Goal: Task Accomplishment & Management: Manage account settings

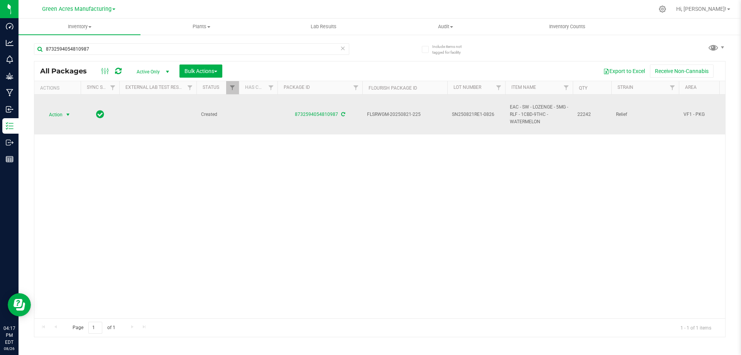
click at [58, 115] on span "Action" at bounding box center [52, 114] width 21 height 11
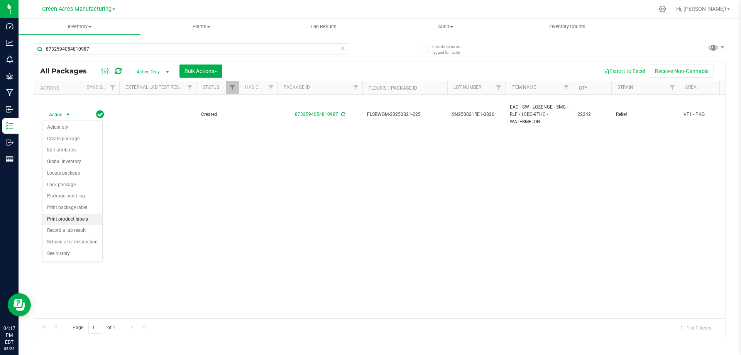
click at [83, 220] on li "Print product labels" at bounding box center [72, 219] width 60 height 12
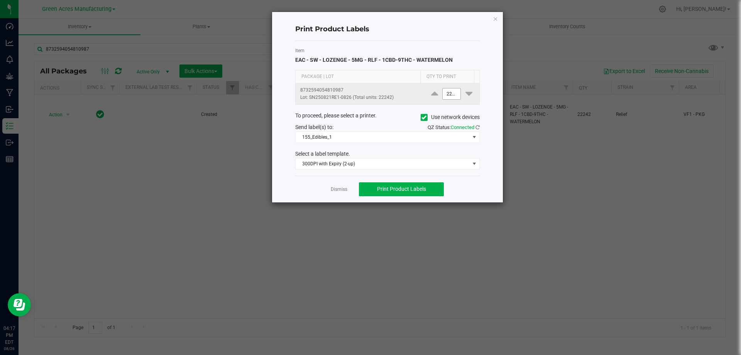
click at [448, 95] on input "22242" at bounding box center [452, 93] width 18 height 11
type input "12"
click at [446, 37] on div "Print Product Labels" at bounding box center [387, 29] width 184 height 23
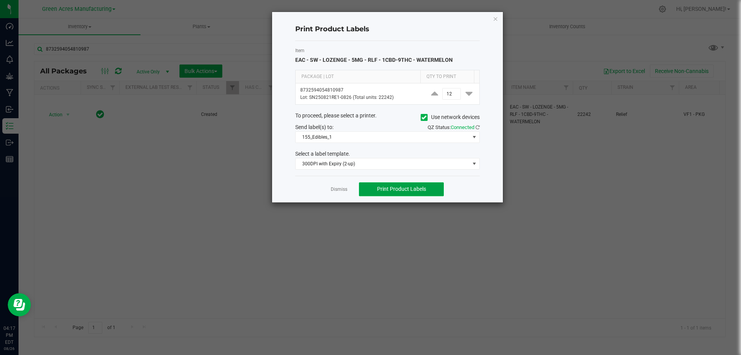
click at [397, 188] on span "Print Product Labels" at bounding box center [401, 189] width 49 height 6
click at [340, 191] on link "Dismiss" at bounding box center [339, 189] width 17 height 7
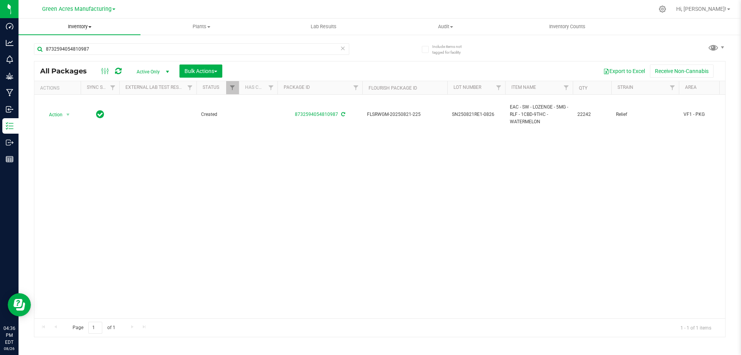
click at [90, 26] on span at bounding box center [89, 27] width 3 height 2
click at [79, 95] on span "From bill of materials" at bounding box center [54, 93] width 70 height 7
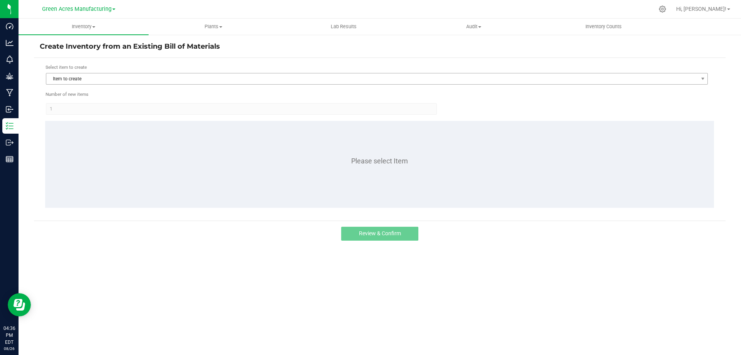
click at [342, 85] on form "Select item to create Item to create Number of new items 1 Please select Item" at bounding box center [380, 139] width 680 height 151
click at [342, 85] on span "Item to create" at bounding box center [377, 79] width 662 height 12
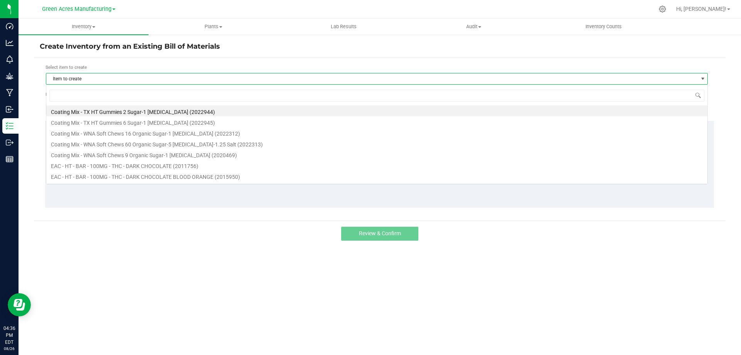
scroll to position [12, 662]
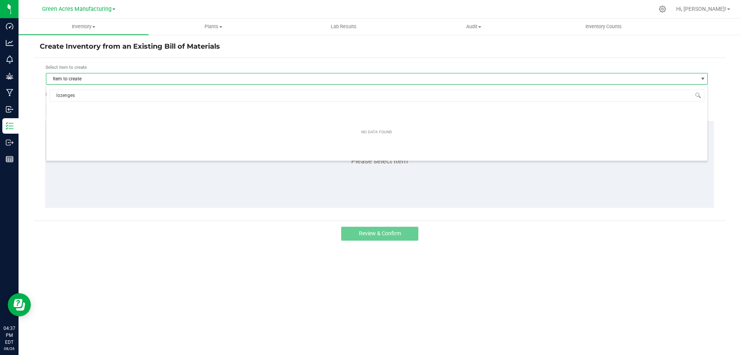
type input "lozenge"
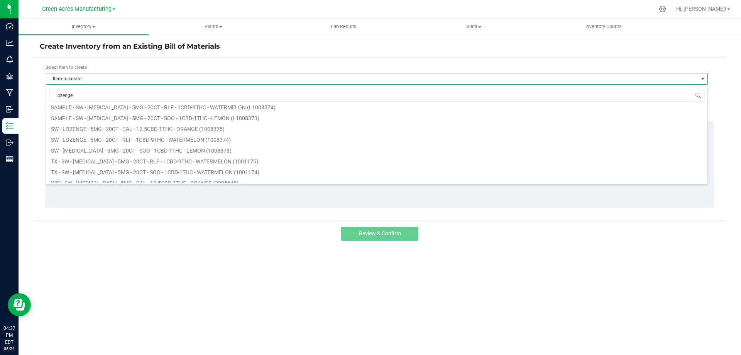
scroll to position [116, 0]
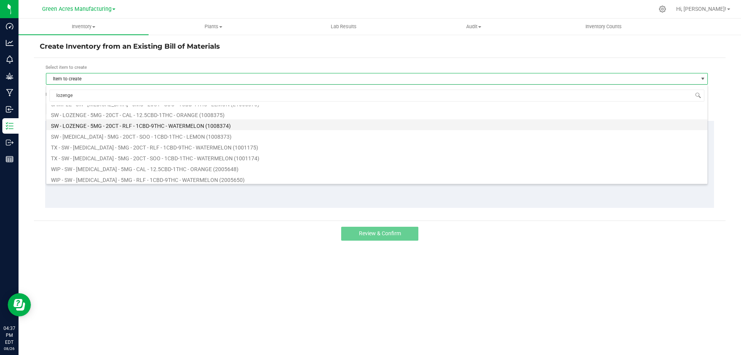
click at [193, 126] on li "SW - LOZENGE - 5MG - 20CT - RLF - 1CBD-9THC - WATERMELON (1008374)" at bounding box center [376, 124] width 661 height 11
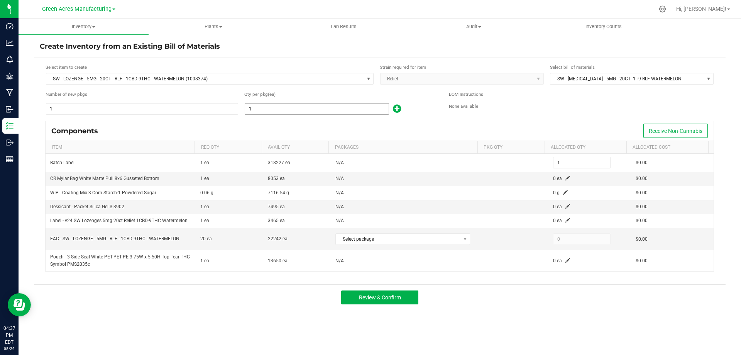
click at [324, 111] on input "1" at bounding box center [317, 108] width 144 height 11
type input "10"
type input "101"
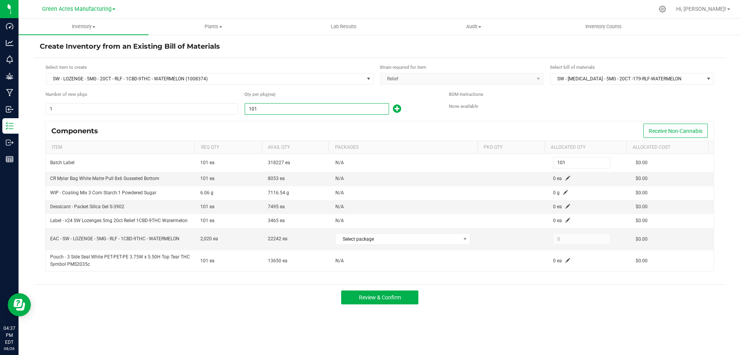
type input "1014"
type input "1,014"
click at [440, 243] on span "Select package" at bounding box center [398, 238] width 124 height 11
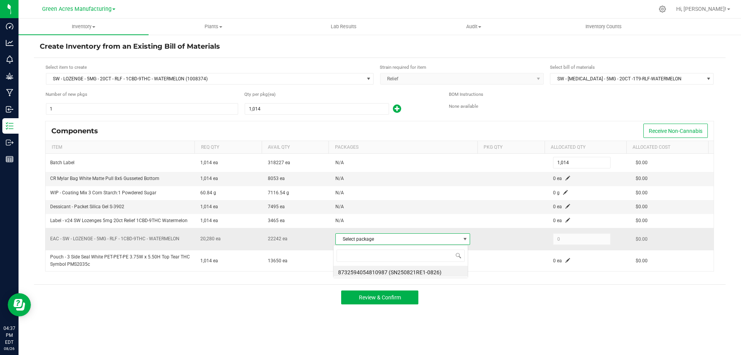
scroll to position [12, 133]
click at [439, 274] on li "8732594054810987 (SN250821RE1-0826)" at bounding box center [400, 271] width 134 height 11
type input "20,280"
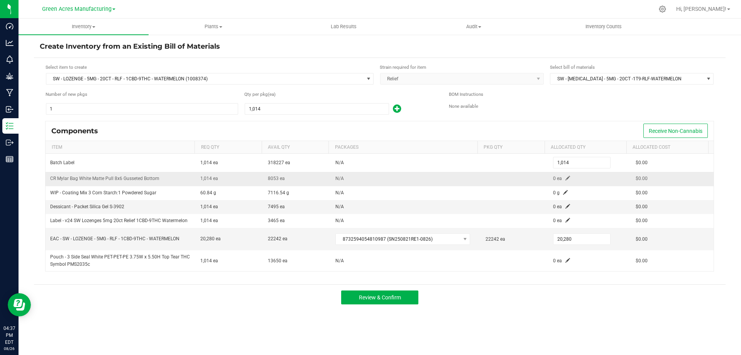
click at [565, 178] on span at bounding box center [567, 178] width 5 height 5
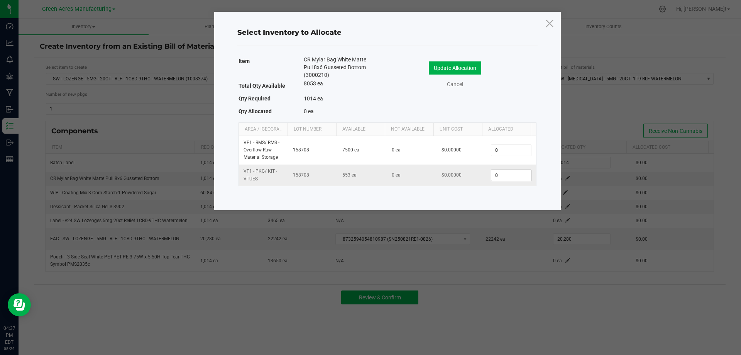
click at [496, 177] on input "0" at bounding box center [510, 175] width 39 height 11
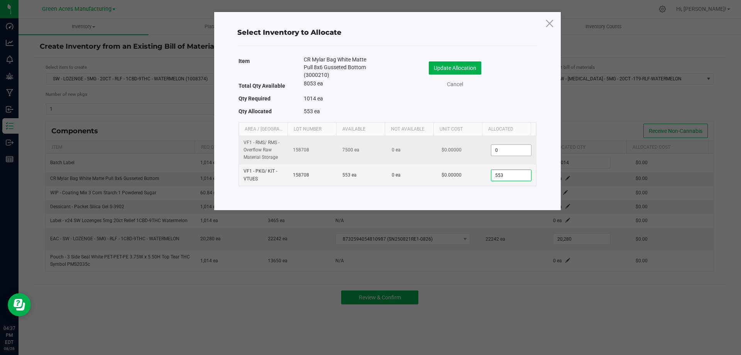
type input "553"
click at [519, 152] on input "0" at bounding box center [510, 150] width 39 height 11
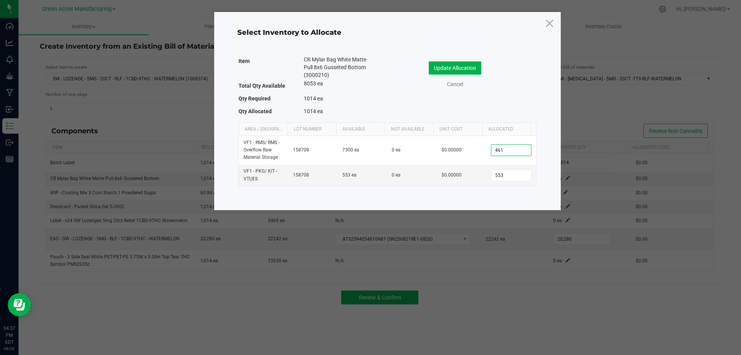
type input "461"
click at [467, 61] on div "Update Allocation Cancel" at bounding box center [461, 76] width 137 height 41
click at [467, 68] on button "Update Allocation" at bounding box center [455, 67] width 52 height 13
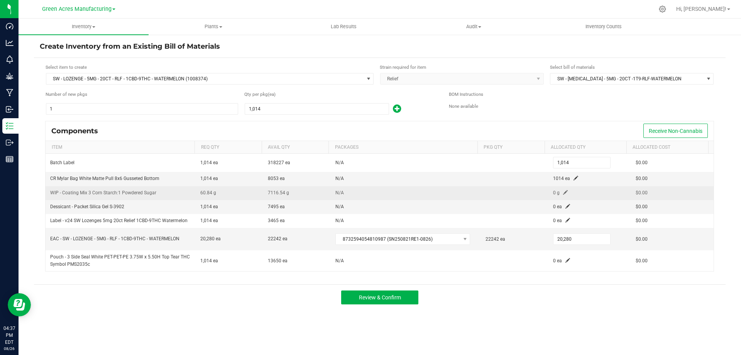
click at [563, 193] on span at bounding box center [565, 192] width 5 height 5
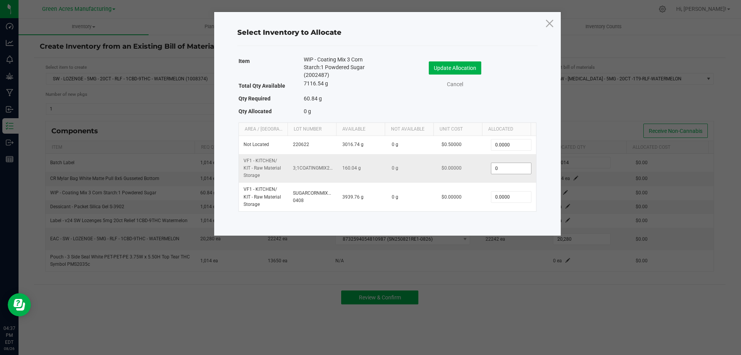
click at [514, 170] on input "0" at bounding box center [510, 168] width 39 height 11
type input "60.8400"
click at [452, 69] on button "Update Allocation" at bounding box center [455, 67] width 52 height 13
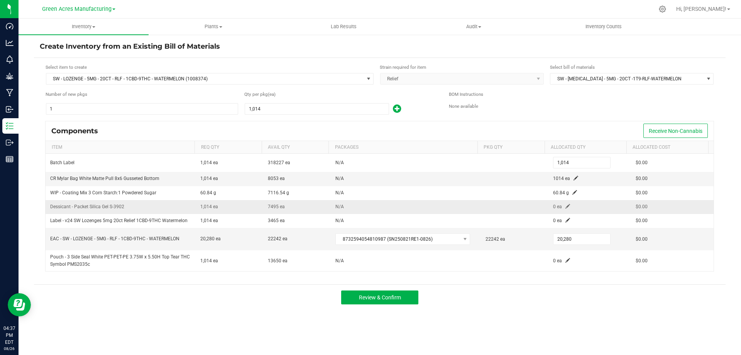
click at [565, 206] on span at bounding box center [567, 206] width 5 height 5
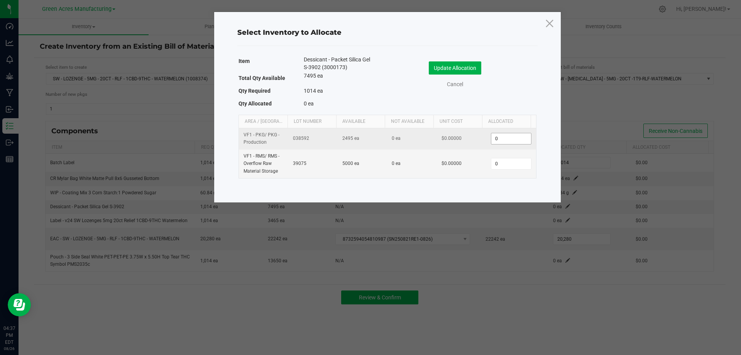
click at [497, 139] on input "0" at bounding box center [510, 138] width 39 height 11
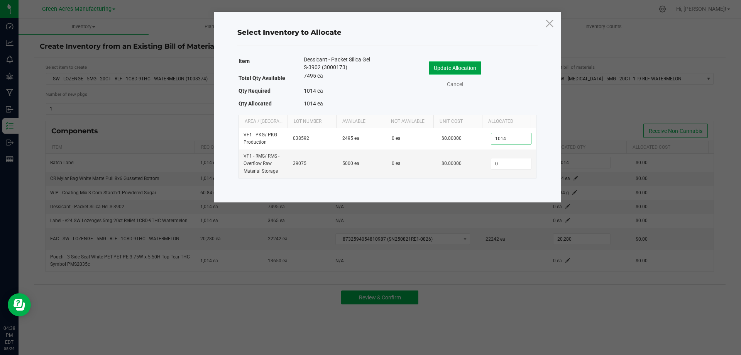
type input "1,014"
click at [445, 63] on button "Update Allocation" at bounding box center [455, 67] width 52 height 13
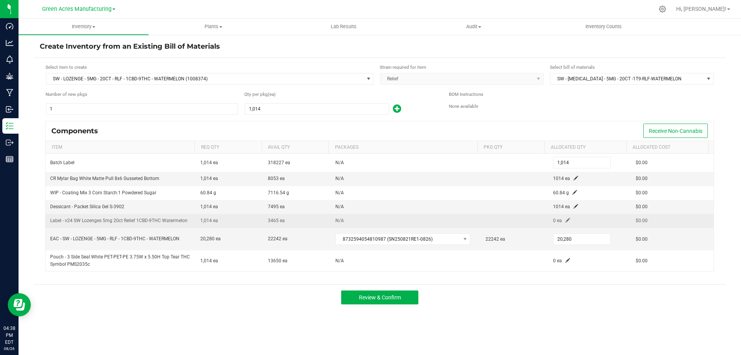
click at [565, 219] on span at bounding box center [567, 220] width 5 height 5
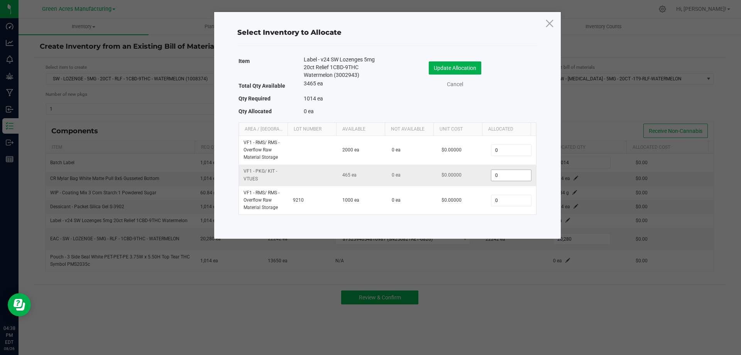
click at [504, 177] on input "0" at bounding box center [510, 175] width 39 height 11
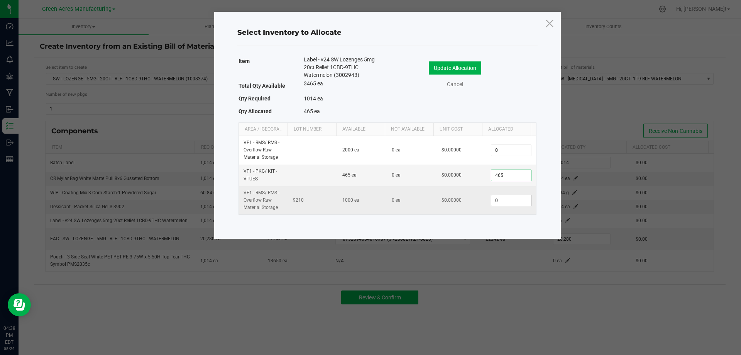
type input "465"
click at [510, 201] on input "0" at bounding box center [510, 200] width 39 height 11
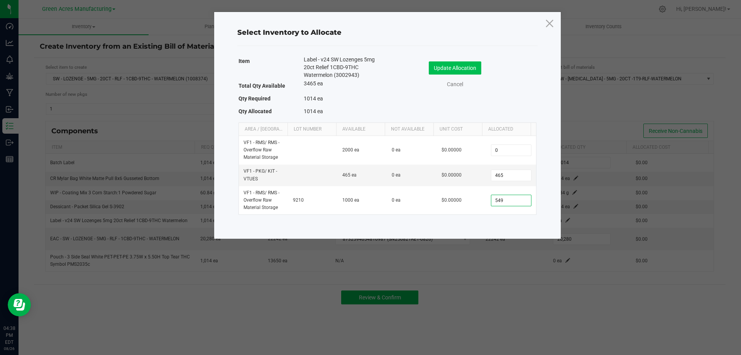
type input "549"
click at [457, 68] on button "Update Allocation" at bounding box center [455, 67] width 52 height 13
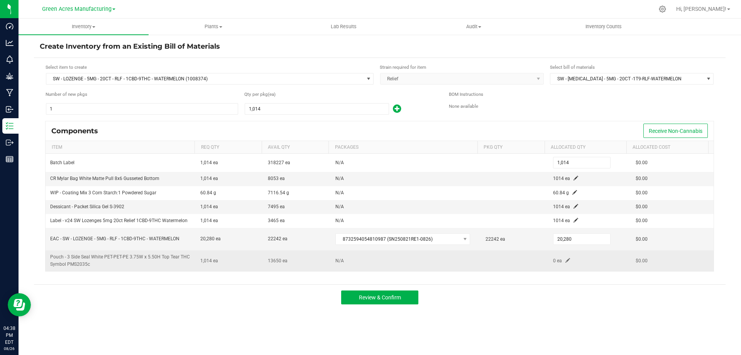
click at [564, 263] on td "0 ea" at bounding box center [589, 260] width 83 height 21
click at [565, 261] on span at bounding box center [567, 260] width 5 height 5
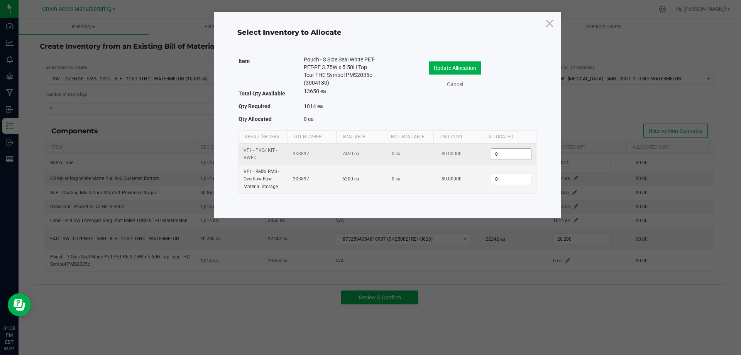
click at [515, 154] on input "0" at bounding box center [510, 154] width 39 height 11
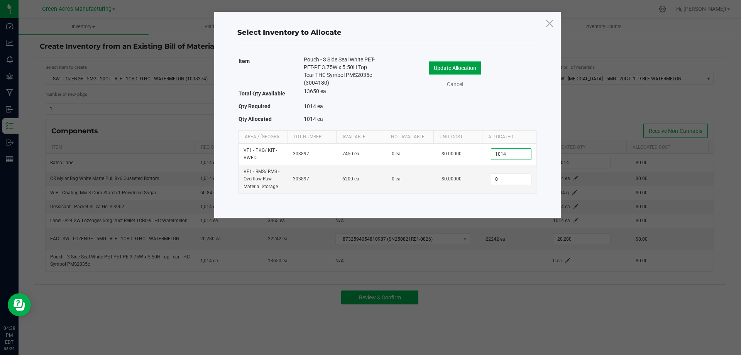
type input "1,014"
click at [445, 64] on button "Update Allocation" at bounding box center [455, 67] width 52 height 13
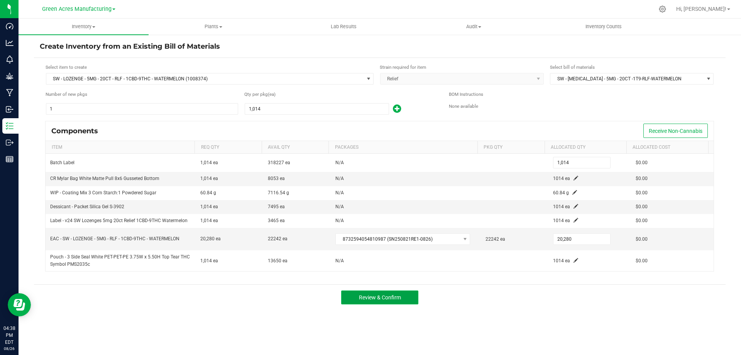
click at [386, 300] on span "Review & Confirm" at bounding box center [380, 297] width 42 height 6
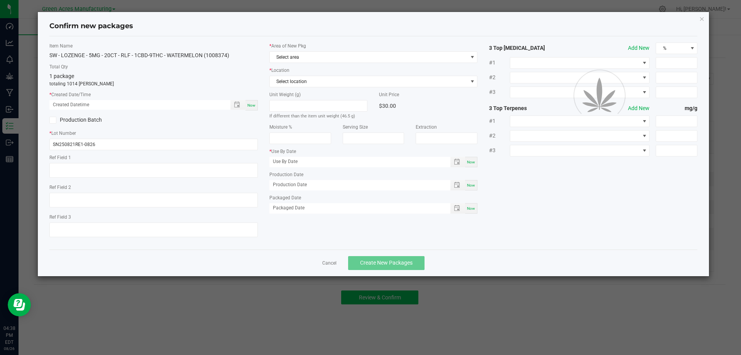
type input "03/03/2026"
click at [251, 109] on div "Now" at bounding box center [251, 105] width 12 height 10
type input "08/26/2025 04:38 PM"
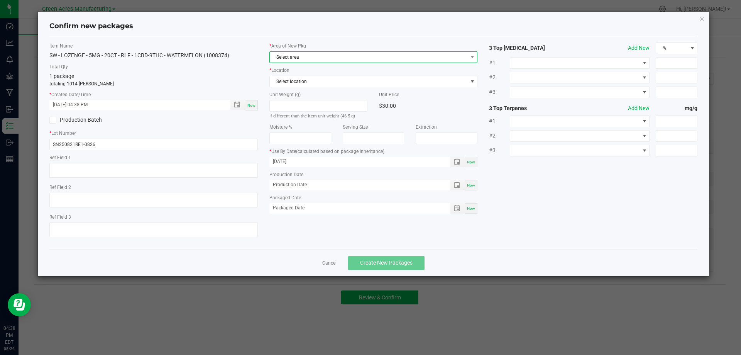
click at [334, 56] on span "Select area" at bounding box center [369, 57] width 198 height 11
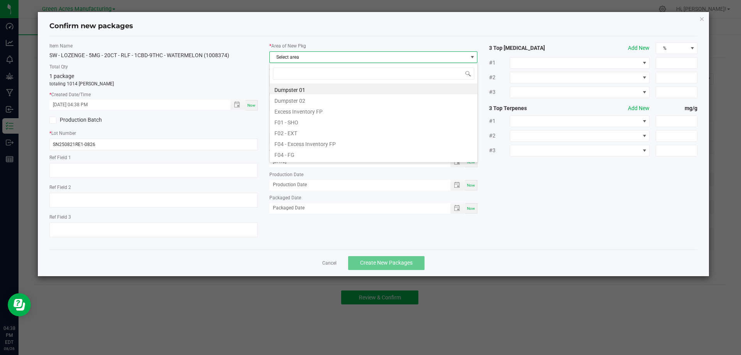
scroll to position [12, 208]
type input "va"
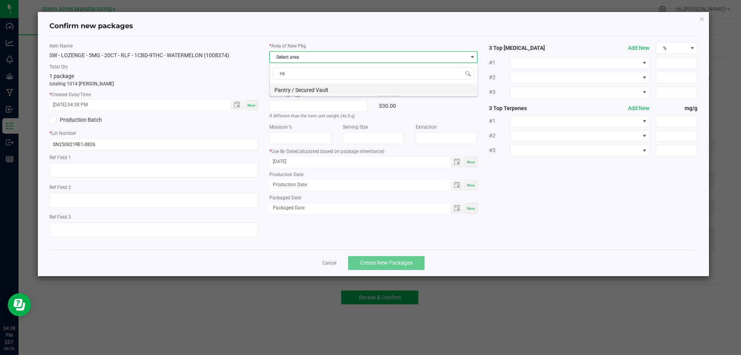
click at [355, 87] on li "Pantry / Secured Vault" at bounding box center [374, 88] width 208 height 11
click at [355, 85] on span "Select location" at bounding box center [369, 81] width 198 height 11
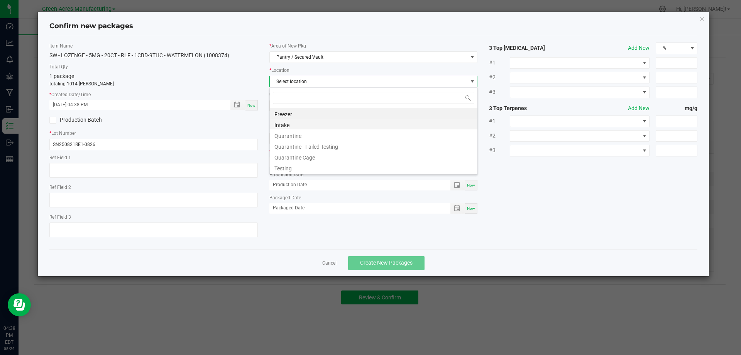
click at [310, 123] on li "Intake" at bounding box center [374, 123] width 208 height 11
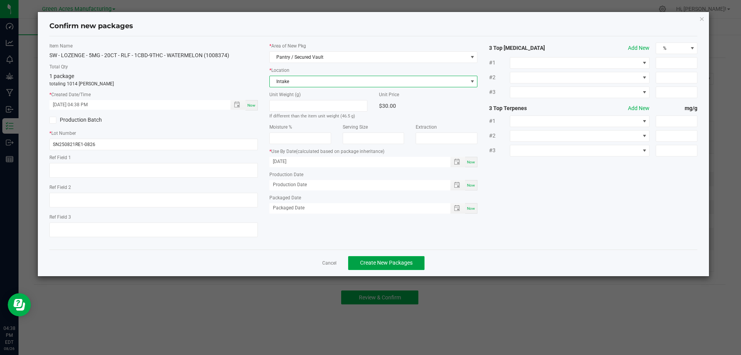
click at [406, 266] on span "Create New Packages" at bounding box center [386, 262] width 52 height 6
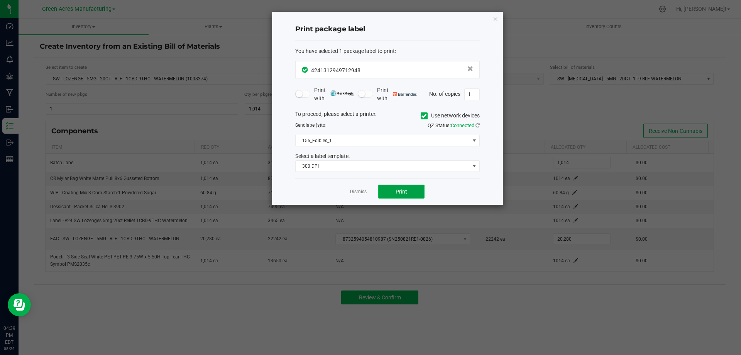
click at [406, 191] on span "Print" at bounding box center [402, 191] width 12 height 6
click at [406, 191] on div at bounding box center [387, 108] width 231 height 193
click at [405, 192] on span "Print" at bounding box center [402, 191] width 12 height 6
click at [494, 20] on icon "button" at bounding box center [495, 18] width 5 height 9
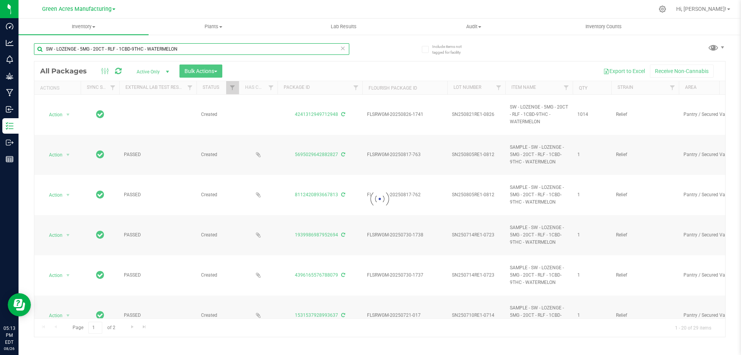
click at [243, 51] on input "SW - LOZENGE - 5MG - 20CT - RLF - 1CBD-9THC - WATERMELON" at bounding box center [191, 49] width 315 height 12
type input "sn250821re1-0826"
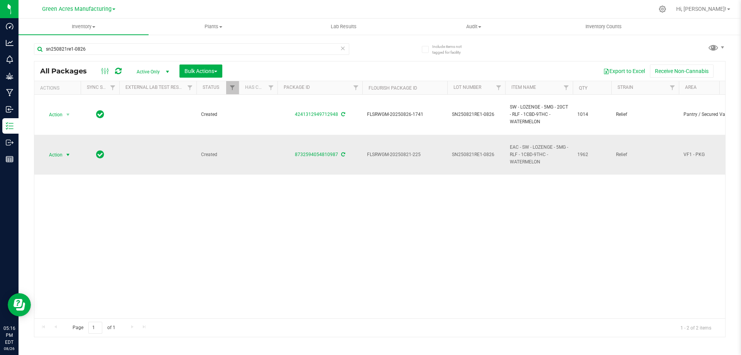
click at [65, 155] on span "select" at bounding box center [68, 155] width 6 height 6
click at [66, 164] on li "Adjust qty" at bounding box center [72, 168] width 60 height 12
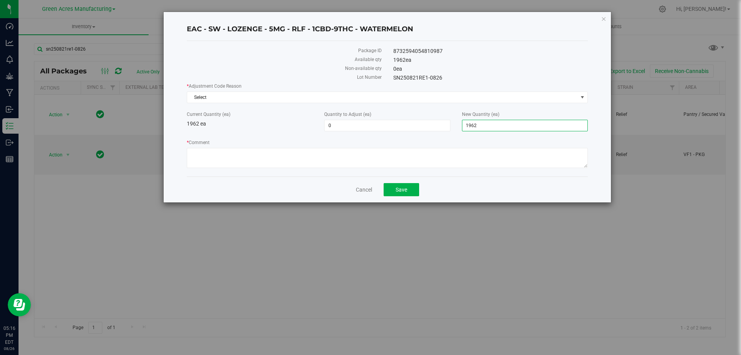
click at [512, 124] on span "1,962 1962" at bounding box center [525, 126] width 126 height 12
click at [512, 124] on input "1962" at bounding box center [524, 125] width 125 height 11
type input "1399"
type input "-563"
type input "1,399"
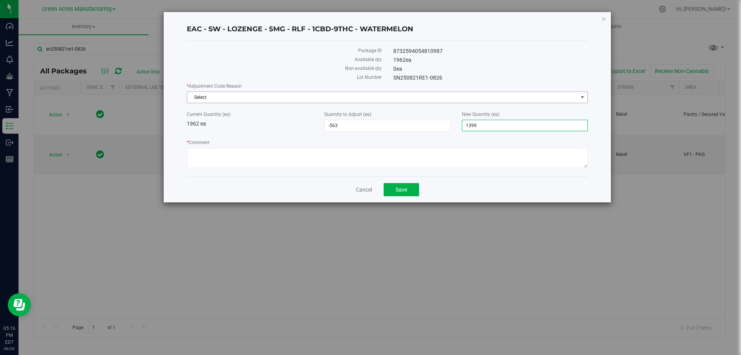
click at [352, 98] on span "Select" at bounding box center [382, 97] width 391 height 11
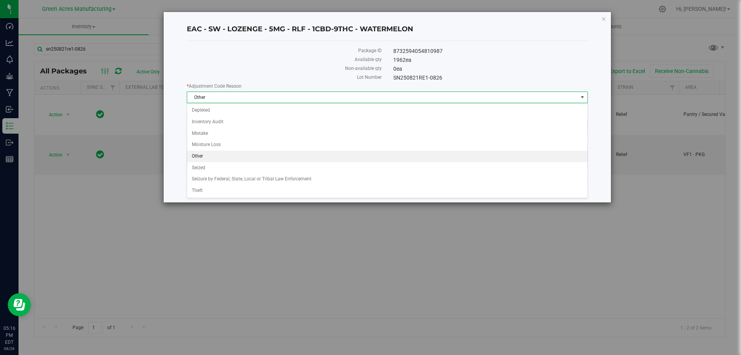
click at [286, 154] on li "Other" at bounding box center [387, 157] width 400 height 12
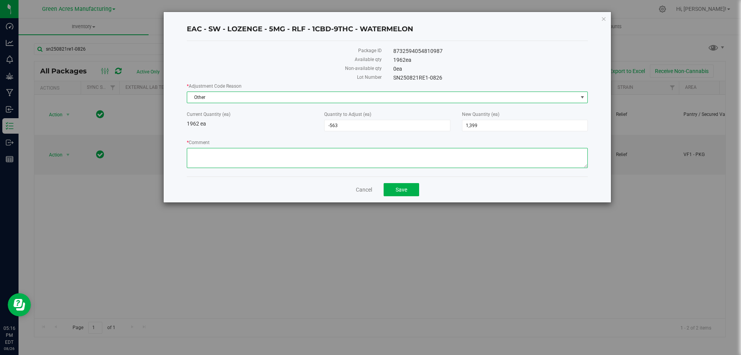
click at [270, 152] on textarea "* Comment" at bounding box center [387, 158] width 401 height 20
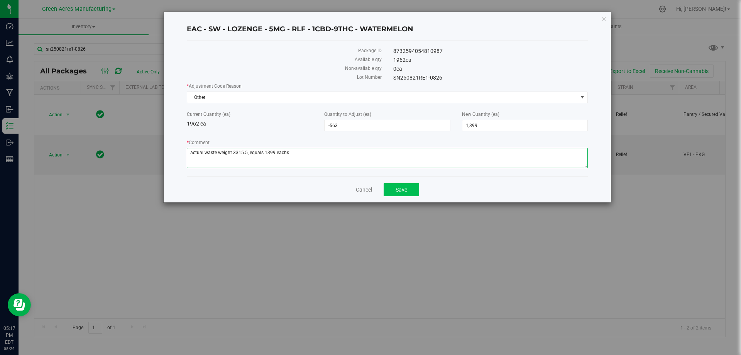
type textarea "actual waste weight 3315.5, equals 1399 eachs"
click at [401, 189] on span "Save" at bounding box center [402, 189] width 12 height 6
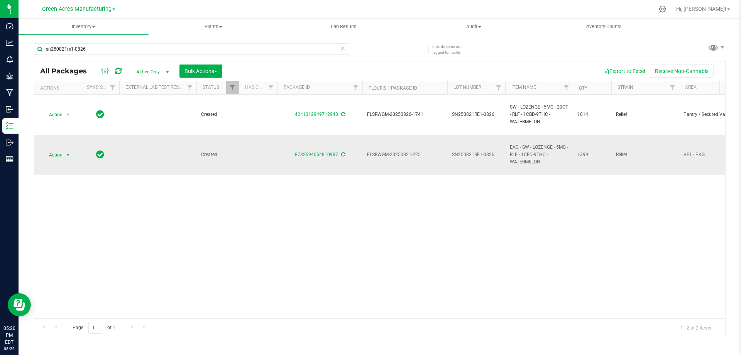
click at [56, 151] on span "Action" at bounding box center [52, 154] width 21 height 11
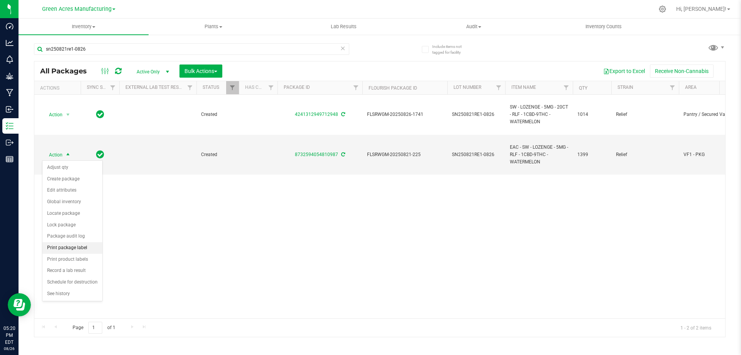
click at [73, 245] on li "Print package label" at bounding box center [72, 248] width 60 height 12
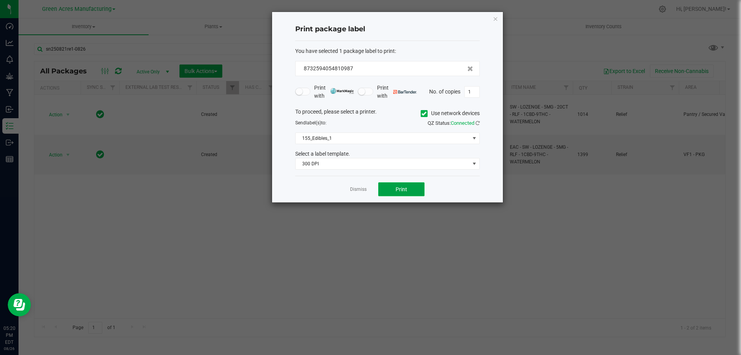
click at [387, 188] on button "Print" at bounding box center [401, 189] width 46 height 14
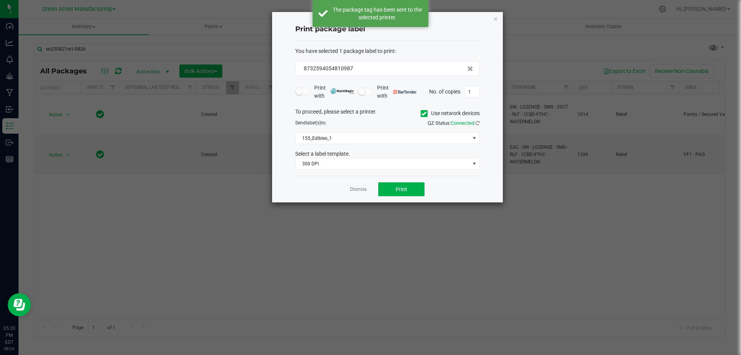
click at [370, 189] on div "Dismiss Print" at bounding box center [387, 189] width 184 height 27
click at [362, 189] on link "Dismiss" at bounding box center [358, 189] width 17 height 7
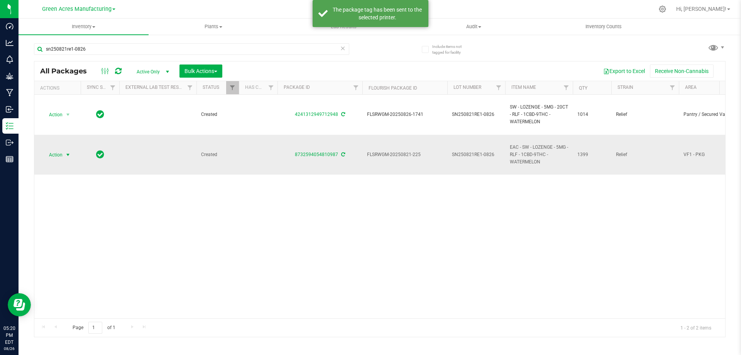
click at [57, 151] on span "Action" at bounding box center [52, 154] width 21 height 11
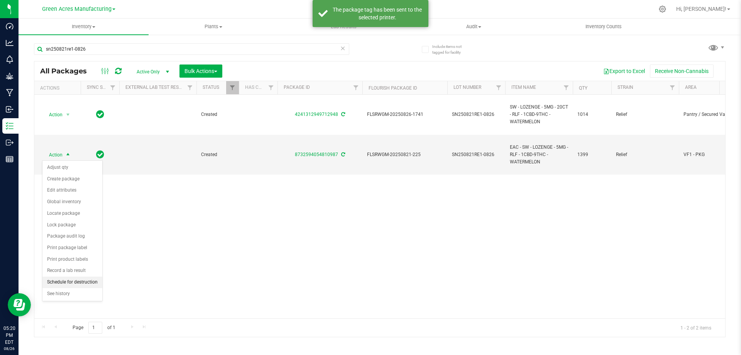
click at [94, 279] on li "Schedule for destruction" at bounding box center [72, 282] width 60 height 12
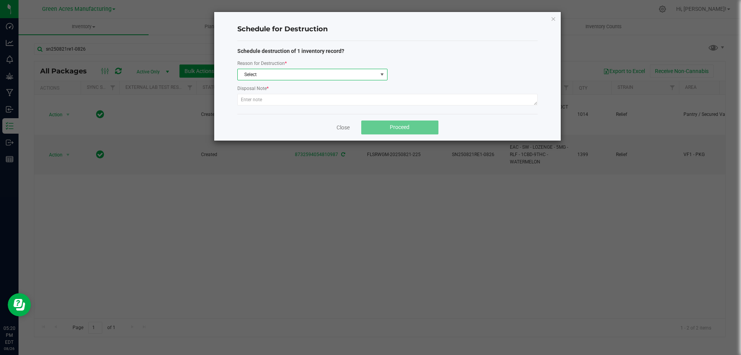
click at [316, 76] on span "Select" at bounding box center [308, 74] width 140 height 11
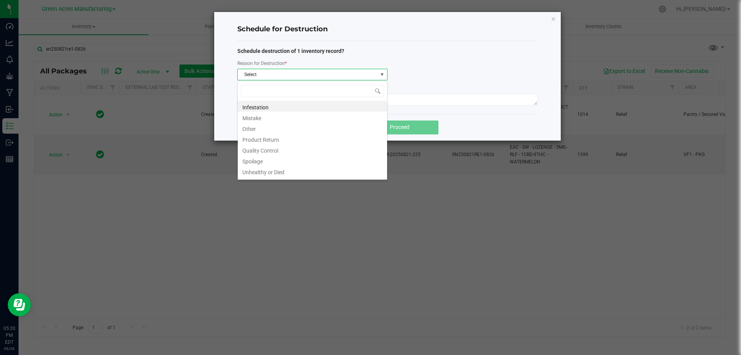
scroll to position [12, 150]
type input "W"
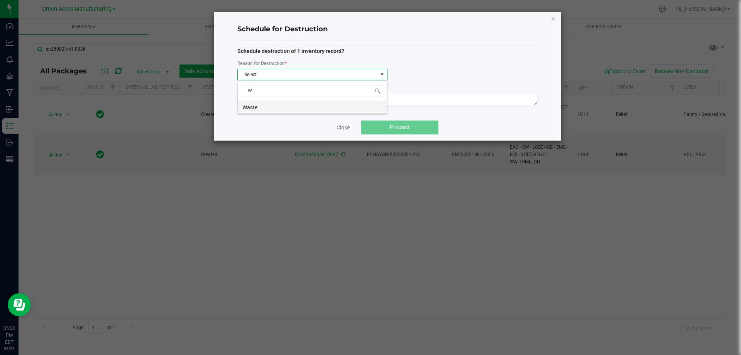
click at [280, 103] on li "Waste" at bounding box center [312, 106] width 149 height 11
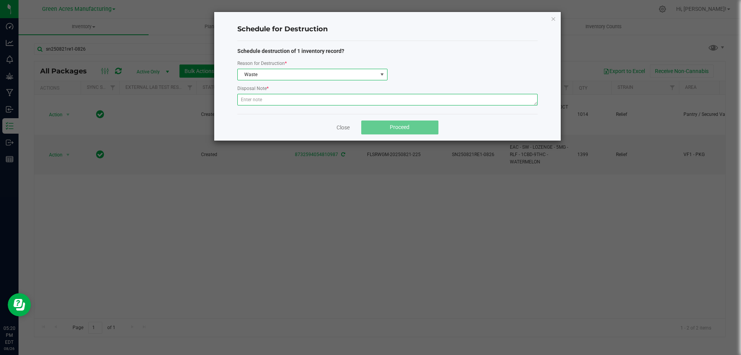
click at [282, 100] on textarea at bounding box center [387, 100] width 300 height 12
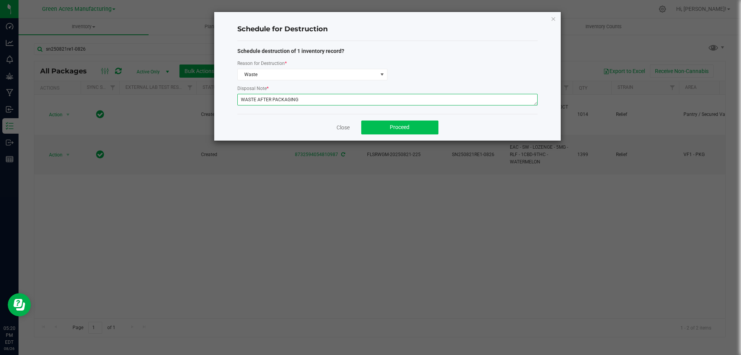
type textarea "WASTE AFTER PACKAGING"
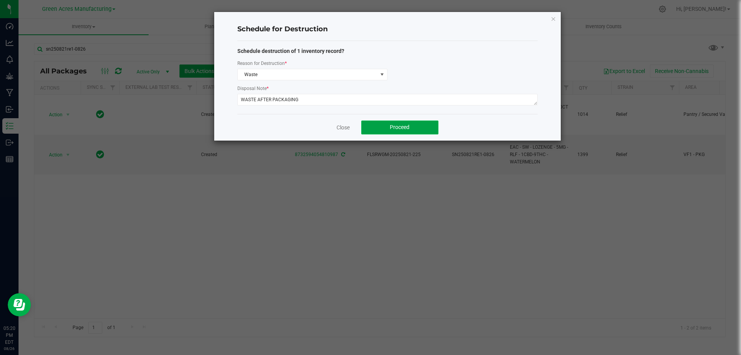
click at [403, 132] on button "Proceed" at bounding box center [399, 127] width 77 height 14
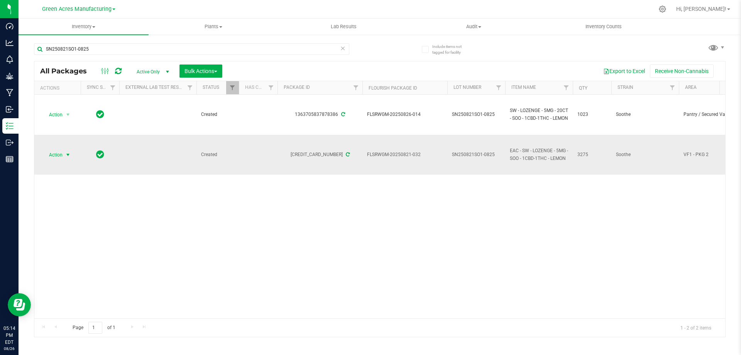
click at [61, 155] on span "Action" at bounding box center [52, 154] width 21 height 11
click at [70, 168] on li "Adjust qty" at bounding box center [72, 168] width 60 height 12
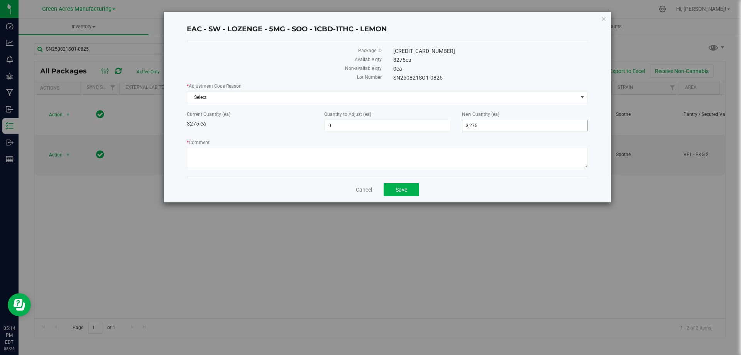
click at [510, 123] on span "3,275 3275" at bounding box center [525, 126] width 126 height 12
click at [510, 123] on input "3275" at bounding box center [524, 125] width 125 height 11
type input "1721"
type input "-1,554"
type input "1,721"
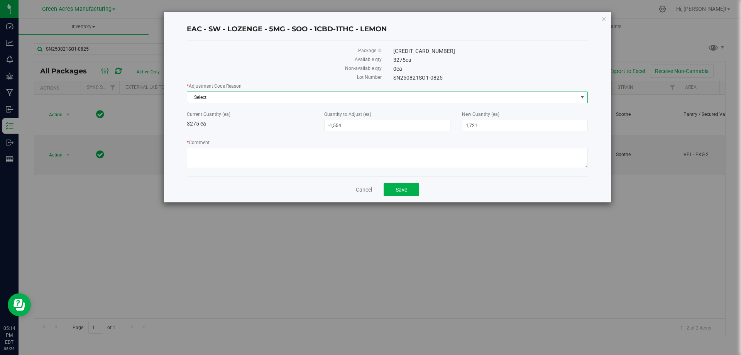
click at [420, 93] on span "Select" at bounding box center [382, 97] width 391 height 11
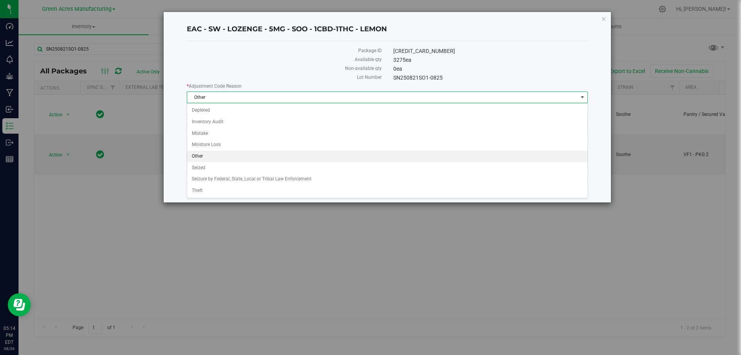
click at [298, 159] on li "Other" at bounding box center [387, 157] width 400 height 12
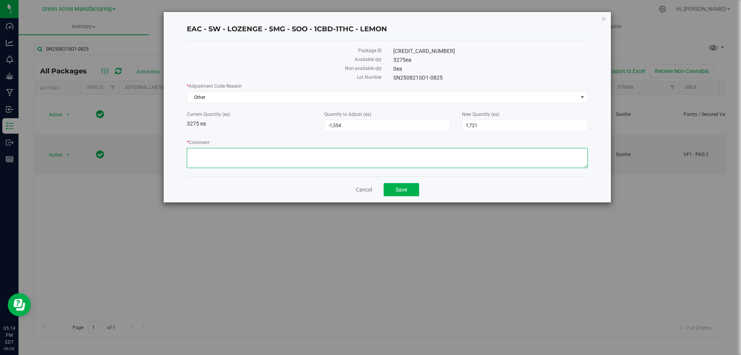
click at [298, 159] on textarea "* Comment" at bounding box center [387, 158] width 401 height 20
type textarea "actual weight of waste 4078.5, equals 1721 eachs"
click at [399, 188] on span "Save" at bounding box center [402, 189] width 12 height 6
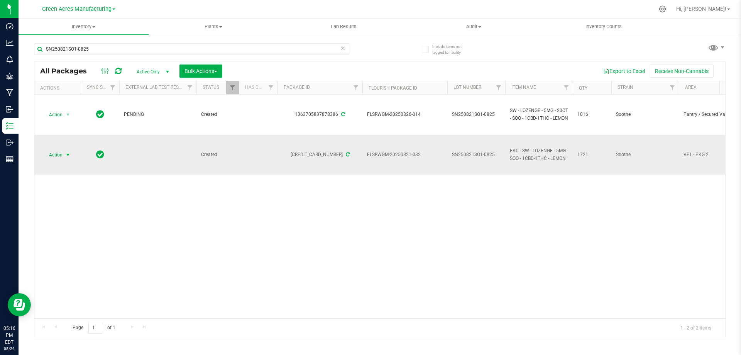
click at [49, 152] on span "Action" at bounding box center [52, 154] width 21 height 11
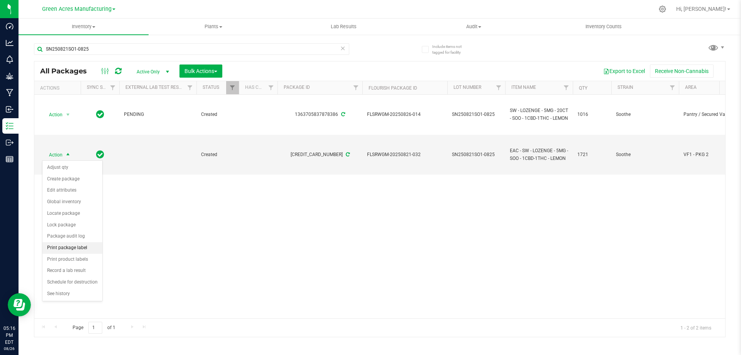
click at [77, 250] on li "Print package label" at bounding box center [72, 248] width 60 height 12
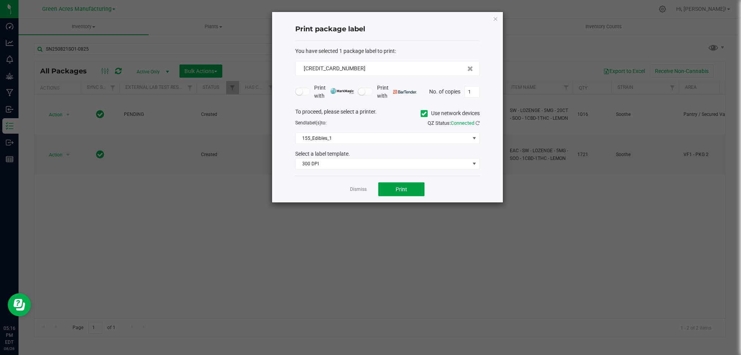
click at [417, 186] on button "Print" at bounding box center [401, 189] width 46 height 14
click at [360, 191] on link "Dismiss" at bounding box center [358, 189] width 17 height 7
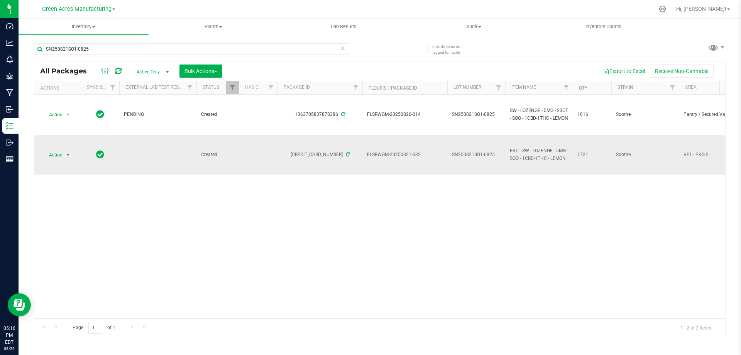
click at [58, 153] on span "Action" at bounding box center [52, 154] width 21 height 11
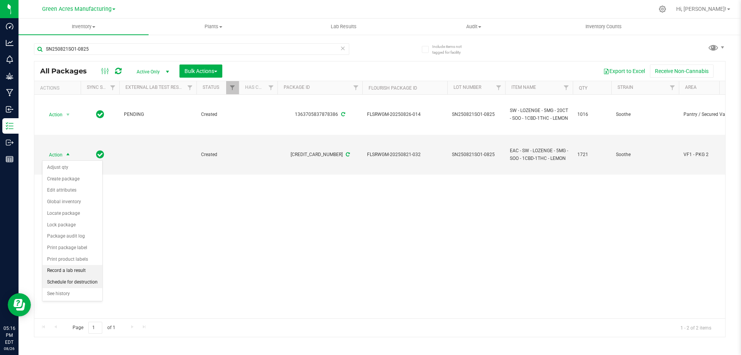
click at [53, 280] on li "Schedule for destruction" at bounding box center [72, 282] width 60 height 12
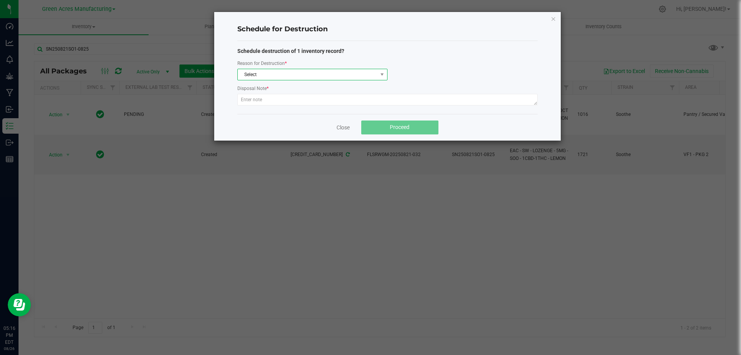
click at [262, 79] on span "Select" at bounding box center [308, 74] width 140 height 11
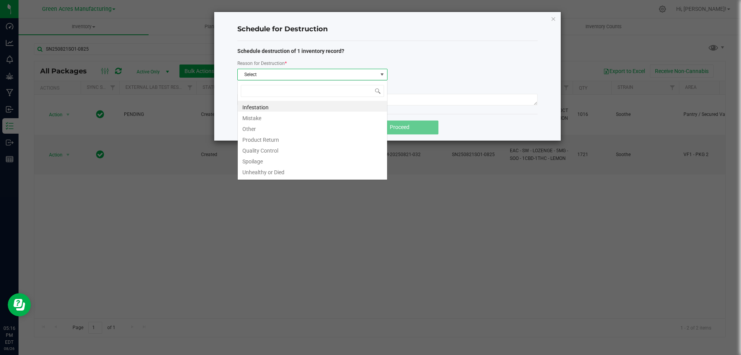
scroll to position [12, 150]
type input "w"
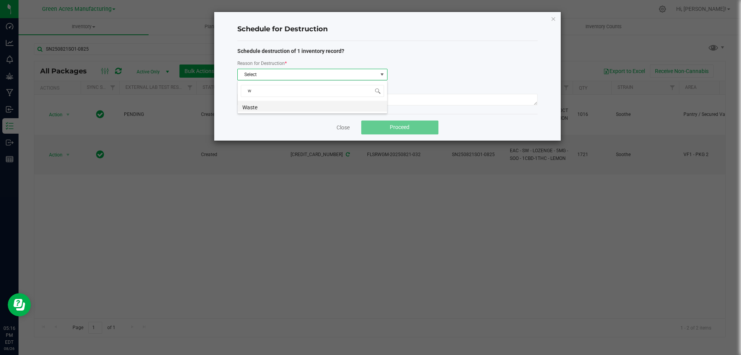
click at [261, 109] on li "Waste" at bounding box center [312, 106] width 149 height 11
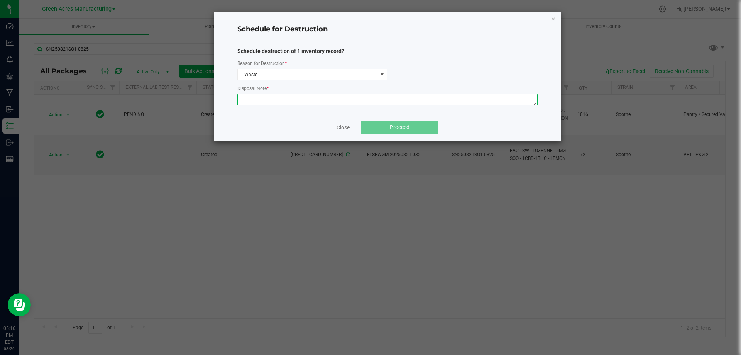
click at [267, 100] on textarea at bounding box center [387, 100] width 300 height 12
type textarea "waste after packaging"
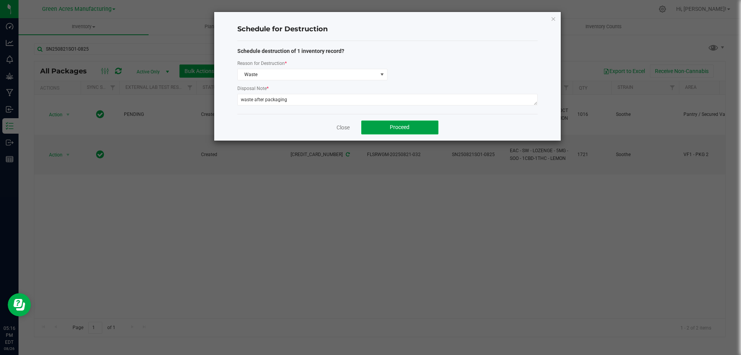
click at [422, 134] on button "Proceed" at bounding box center [399, 127] width 77 height 14
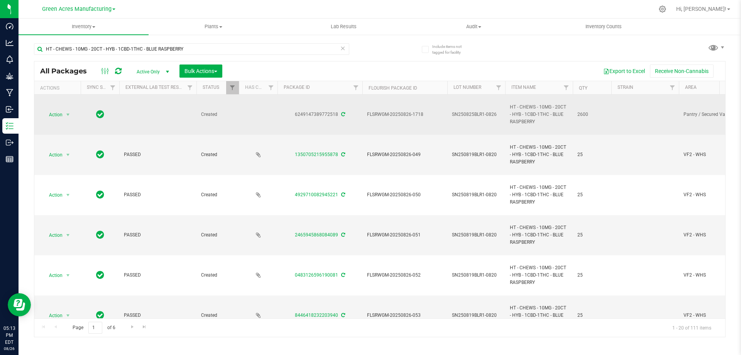
click at [483, 114] on span "SN250825BLR1-0826" at bounding box center [476, 114] width 49 height 7
click at [482, 114] on input "SN250825BLR1-0826" at bounding box center [474, 114] width 55 height 12
click at [482, 112] on input "SN250825BLR1-0826" at bounding box center [474, 114] width 55 height 12
click at [479, 113] on input "SN250825BLR1-0826" at bounding box center [474, 114] width 55 height 12
click at [479, 112] on input "SN250825BLR1-0826" at bounding box center [474, 114] width 55 height 12
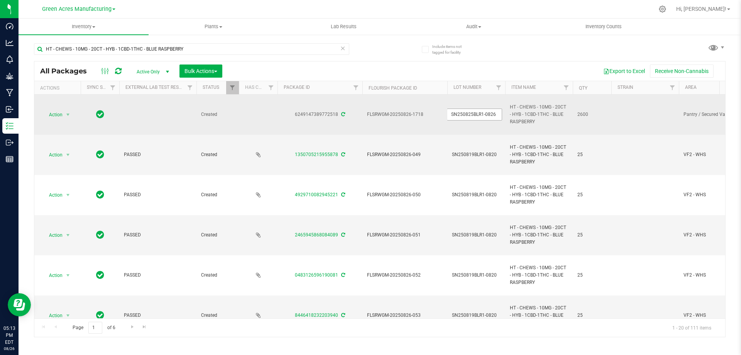
click at [479, 112] on input "SN250825BLR1-0826" at bounding box center [474, 114] width 55 height 12
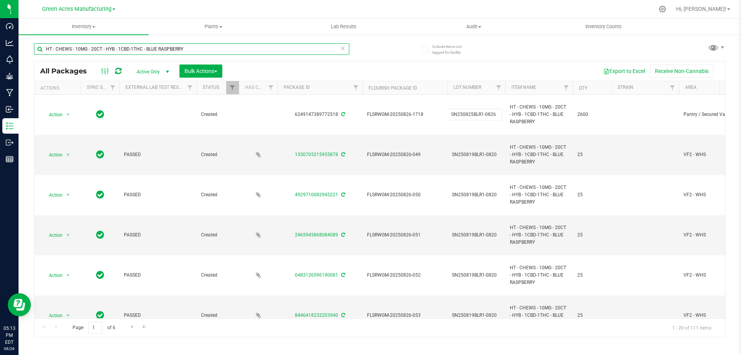
click at [220, 50] on input "HT - CHEWS - 10MG - 20CT - HYB - 1CBD-1THC - BLUE RASPBERRY" at bounding box center [191, 49] width 315 height 12
paste input "SN250825BLR1-0826"
type input "SN250825BLR1-0826"
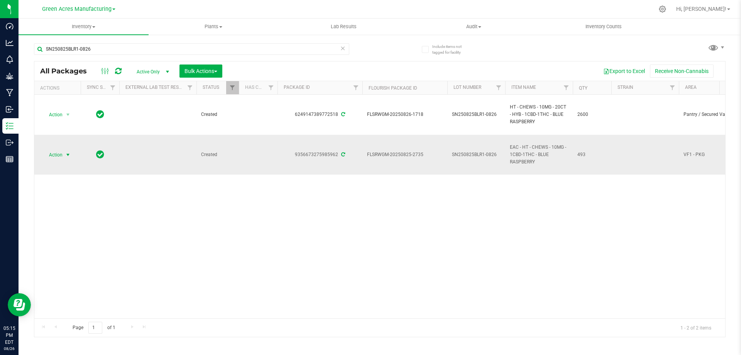
click at [66, 157] on span "select" at bounding box center [68, 155] width 6 height 6
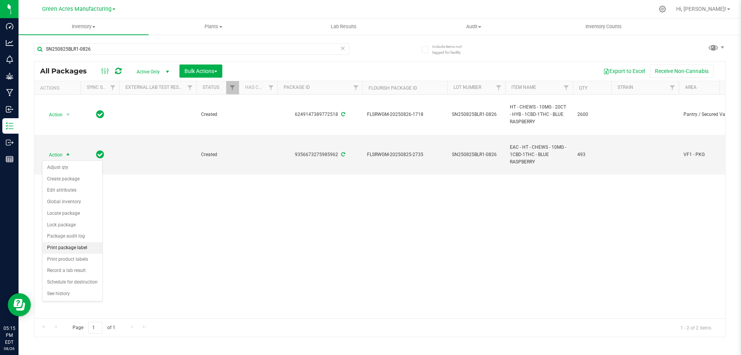
click at [79, 244] on li "Print package label" at bounding box center [72, 248] width 60 height 12
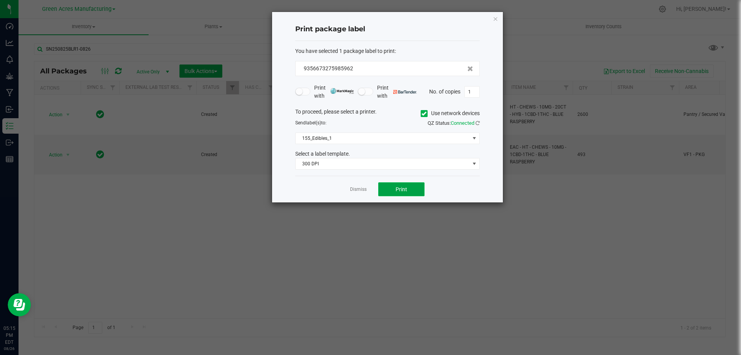
click at [401, 192] on span "Print" at bounding box center [402, 189] width 12 height 6
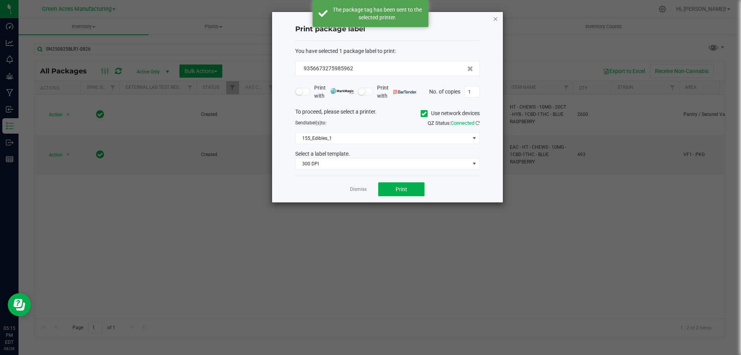
click at [496, 20] on icon "button" at bounding box center [495, 18] width 5 height 9
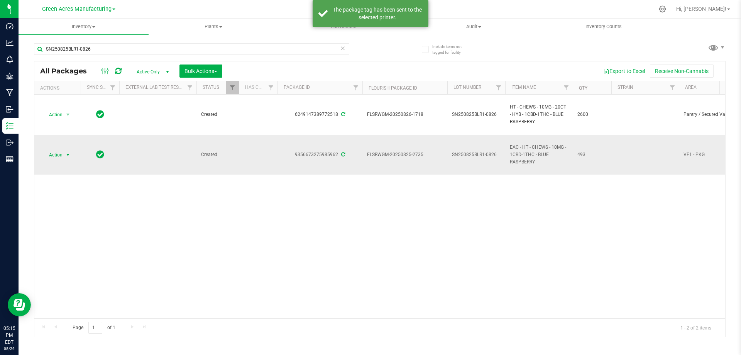
click at [63, 156] on span "select" at bounding box center [68, 154] width 10 height 11
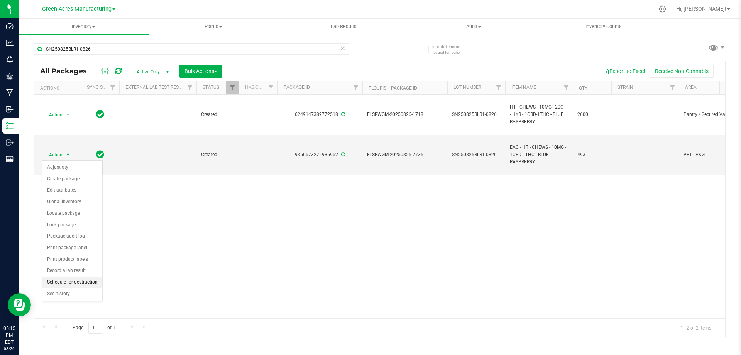
click at [69, 281] on li "Schedule for destruction" at bounding box center [72, 282] width 60 height 12
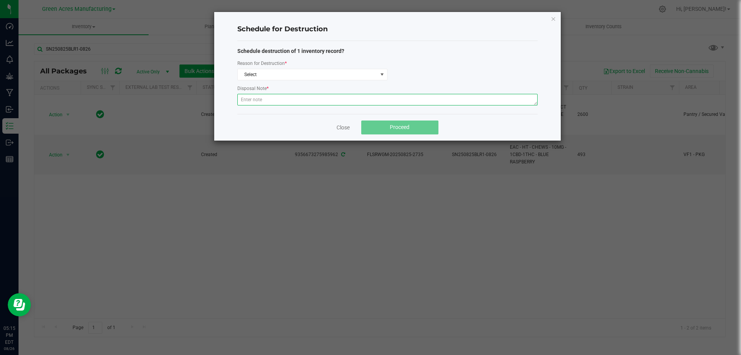
click at [278, 104] on textarea at bounding box center [387, 100] width 300 height 12
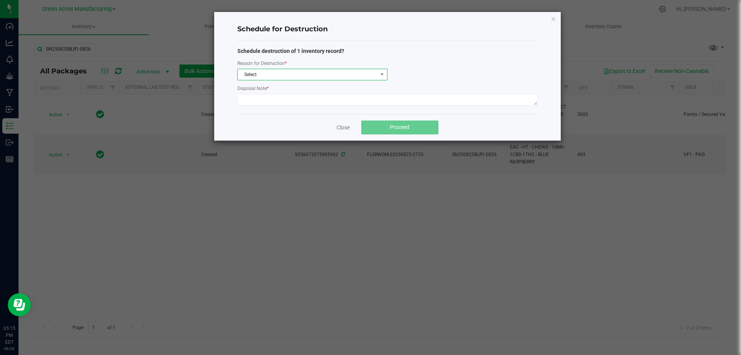
click at [280, 74] on span "Select" at bounding box center [308, 74] width 140 height 11
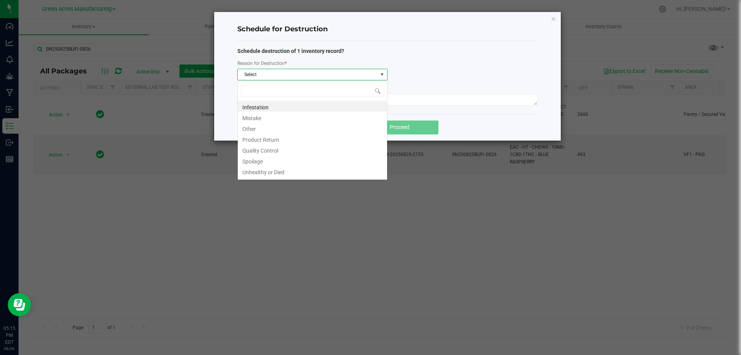
scroll to position [12, 150]
type input "w"
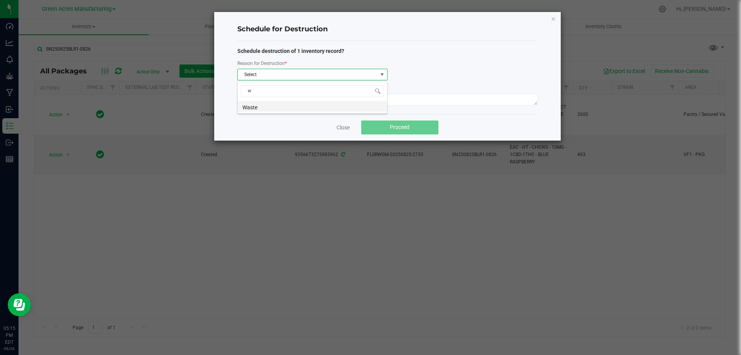
click at [267, 108] on li "Waste" at bounding box center [312, 106] width 149 height 11
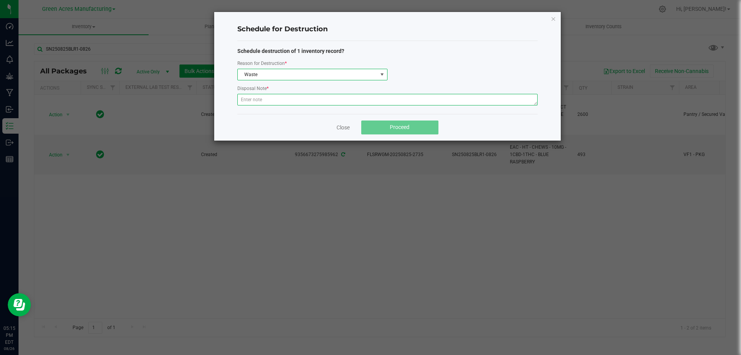
click at [267, 100] on textarea at bounding box center [387, 100] width 300 height 12
type textarea "waste after packaging"
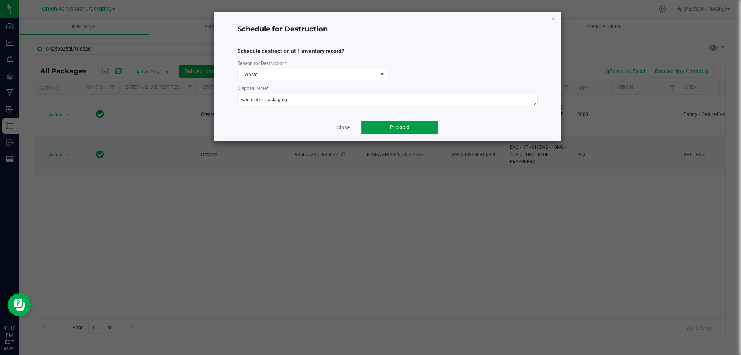
click at [389, 128] on button "Proceed" at bounding box center [399, 127] width 77 height 14
